Goal: Information Seeking & Learning: Check status

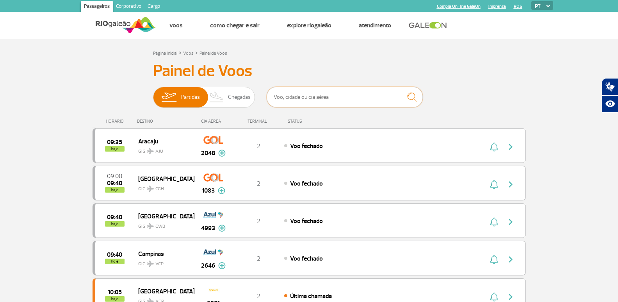
click at [346, 99] on input "text" at bounding box center [345, 97] width 156 height 21
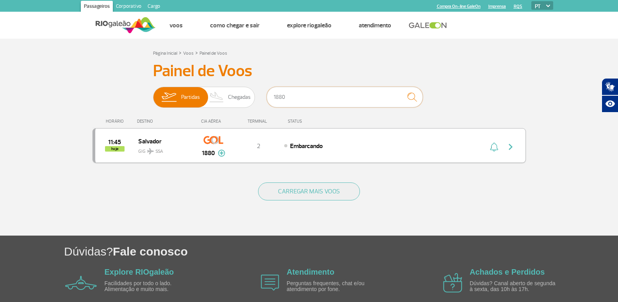
type input "1880"
click at [360, 152] on div "11:45 hoje Salvador GIG SSA 1880 2 Embarcando Parcerias: Air France 2063 Air Eu…" at bounding box center [310, 145] width 434 height 35
click at [510, 145] on img "button" at bounding box center [510, 146] width 9 height 9
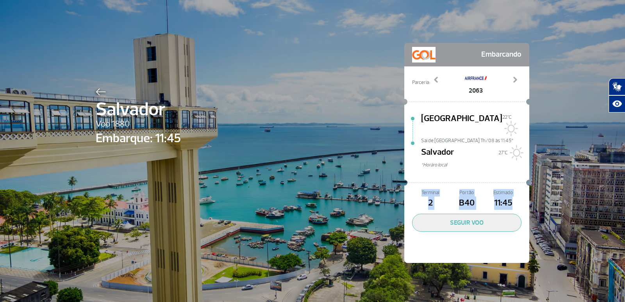
drag, startPoint x: 458, startPoint y: 179, endPoint x: 510, endPoint y: 190, distance: 53.8
click at [510, 190] on div "Terminal 2 Portão B40 Estimado 11:45" at bounding box center [466, 199] width 109 height 21
click at [512, 196] on span "11:45" at bounding box center [503, 202] width 36 height 13
drag, startPoint x: 512, startPoint y: 193, endPoint x: 423, endPoint y: 186, distance: 89.0
click at [423, 189] on div "Terminal 2 Portão B40 Estimado 11:45" at bounding box center [466, 199] width 109 height 21
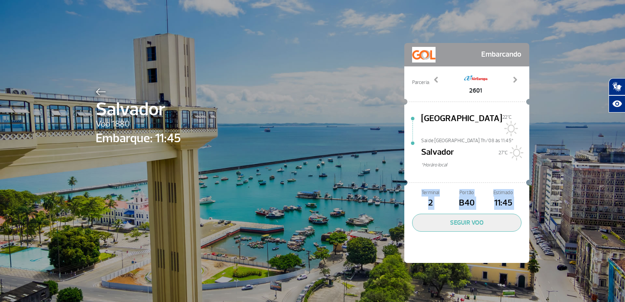
click at [419, 189] on span "Terminal" at bounding box center [430, 192] width 36 height 7
drag, startPoint x: 419, startPoint y: 183, endPoint x: 509, endPoint y: 189, distance: 90.8
click at [509, 189] on div "Terminal 2 Portão B40 Estimado 11:45" at bounding box center [466, 199] width 109 height 21
click at [509, 196] on span "11:45" at bounding box center [503, 202] width 36 height 13
drag, startPoint x: 512, startPoint y: 193, endPoint x: 414, endPoint y: 181, distance: 98.4
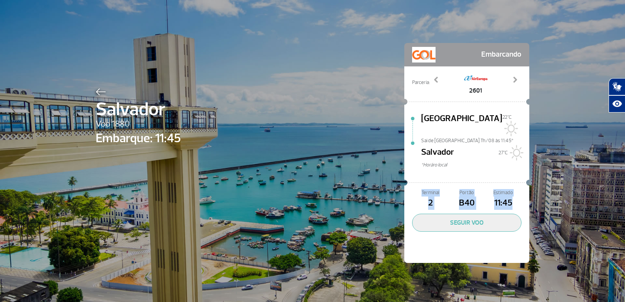
click at [414, 189] on div "Terminal 2 Portão B40 Estimado 11:45" at bounding box center [466, 199] width 109 height 21
click at [414, 189] on span "Terminal" at bounding box center [430, 192] width 36 height 7
drag, startPoint x: 414, startPoint y: 181, endPoint x: 513, endPoint y: 191, distance: 99.4
click at [513, 191] on div "Terminal 2 Portão B40 Estimado 11:45" at bounding box center [466, 199] width 109 height 21
click at [513, 196] on span "11:45" at bounding box center [503, 202] width 36 height 13
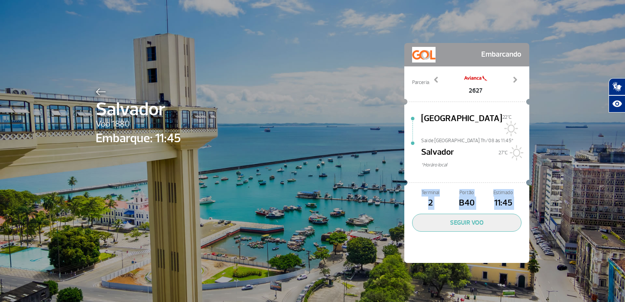
drag, startPoint x: 513, startPoint y: 191, endPoint x: 411, endPoint y: 184, distance: 102.6
click at [412, 189] on div "Terminal 2 Portão B40 Estimado 11:45" at bounding box center [466, 199] width 109 height 21
click at [414, 189] on span "Terminal" at bounding box center [430, 192] width 36 height 7
drag, startPoint x: 414, startPoint y: 181, endPoint x: 516, endPoint y: 191, distance: 101.6
click at [516, 191] on div "Terminal 2 Portão B40 Estimado 11:45" at bounding box center [466, 199] width 109 height 21
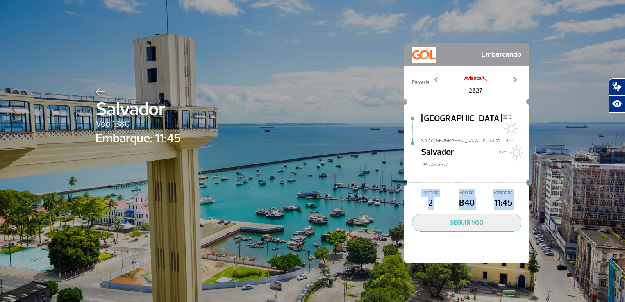
click at [516, 196] on span "11:45" at bounding box center [503, 202] width 36 height 13
click at [99, 89] on img at bounding box center [101, 91] width 10 height 7
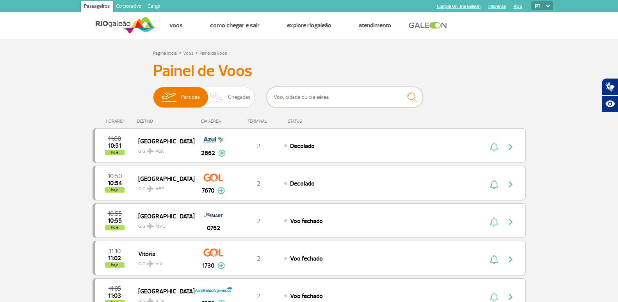
click at [323, 96] on input "text" at bounding box center [345, 97] width 156 height 21
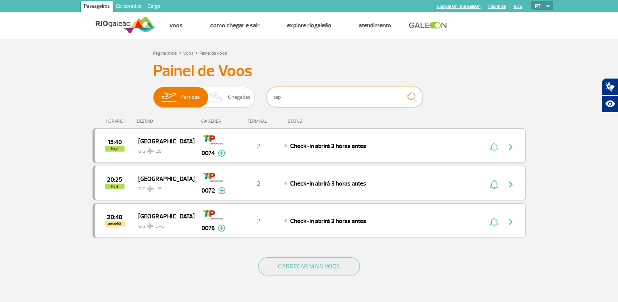
type input "tap"
click at [514, 147] on img "button" at bounding box center [510, 146] width 9 height 9
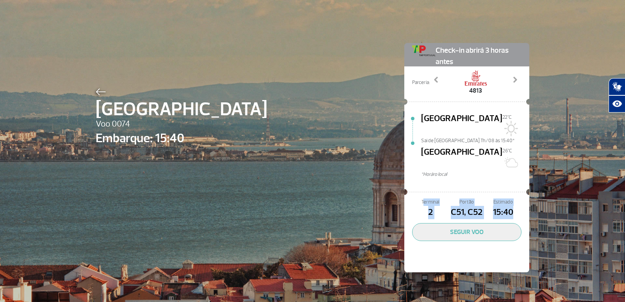
drag, startPoint x: 509, startPoint y: 193, endPoint x: 419, endPoint y: 185, distance: 89.8
click at [419, 198] on div "Terminal 2 Portão C51, C52 Estimado 15:40" at bounding box center [466, 208] width 109 height 21
click at [419, 198] on span "Terminal" at bounding box center [430, 201] width 36 height 7
drag, startPoint x: 431, startPoint y: 185, endPoint x: 522, endPoint y: 193, distance: 90.9
click at [522, 196] on div "Terminal 2 Portão C51, C52 Estimado 15:40 SEGUIR VOO" at bounding box center [466, 234] width 125 height 76
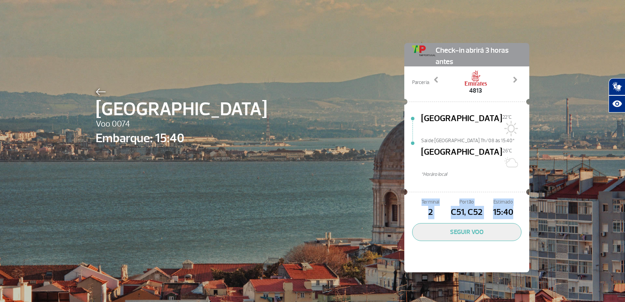
click at [511, 206] on span "15:40" at bounding box center [503, 212] width 36 height 13
click at [96, 91] on img at bounding box center [101, 91] width 10 height 7
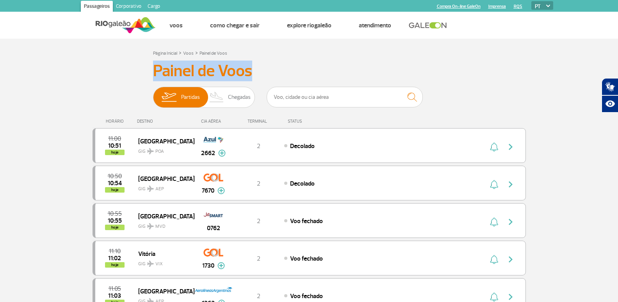
drag, startPoint x: 148, startPoint y: 70, endPoint x: 263, endPoint y: 72, distance: 114.9
click at [263, 72] on h3 "Painel de Voos" at bounding box center [309, 71] width 312 height 20
click at [318, 99] on input "text" at bounding box center [345, 97] width 156 height 21
type input "[DEMOGRAPHIC_DATA]"
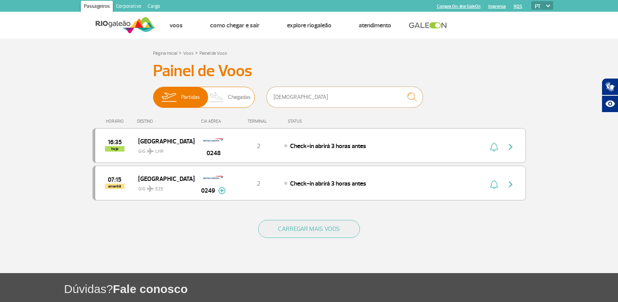
drag, startPoint x: 300, startPoint y: 99, endPoint x: 249, endPoint y: 97, distance: 50.4
click at [249, 97] on div "Partidas Chegadas british" at bounding box center [309, 98] width 312 height 23
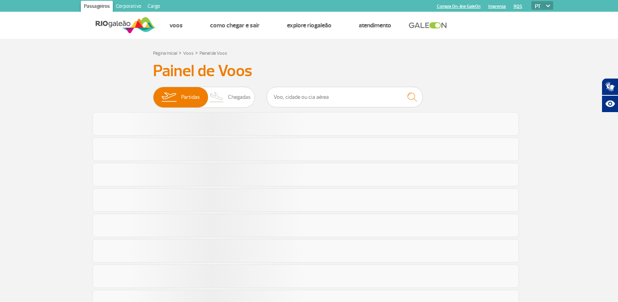
click at [444, 98] on div "Partidas Chegadas" at bounding box center [309, 98] width 312 height 23
